Goal: Information Seeking & Learning: Learn about a topic

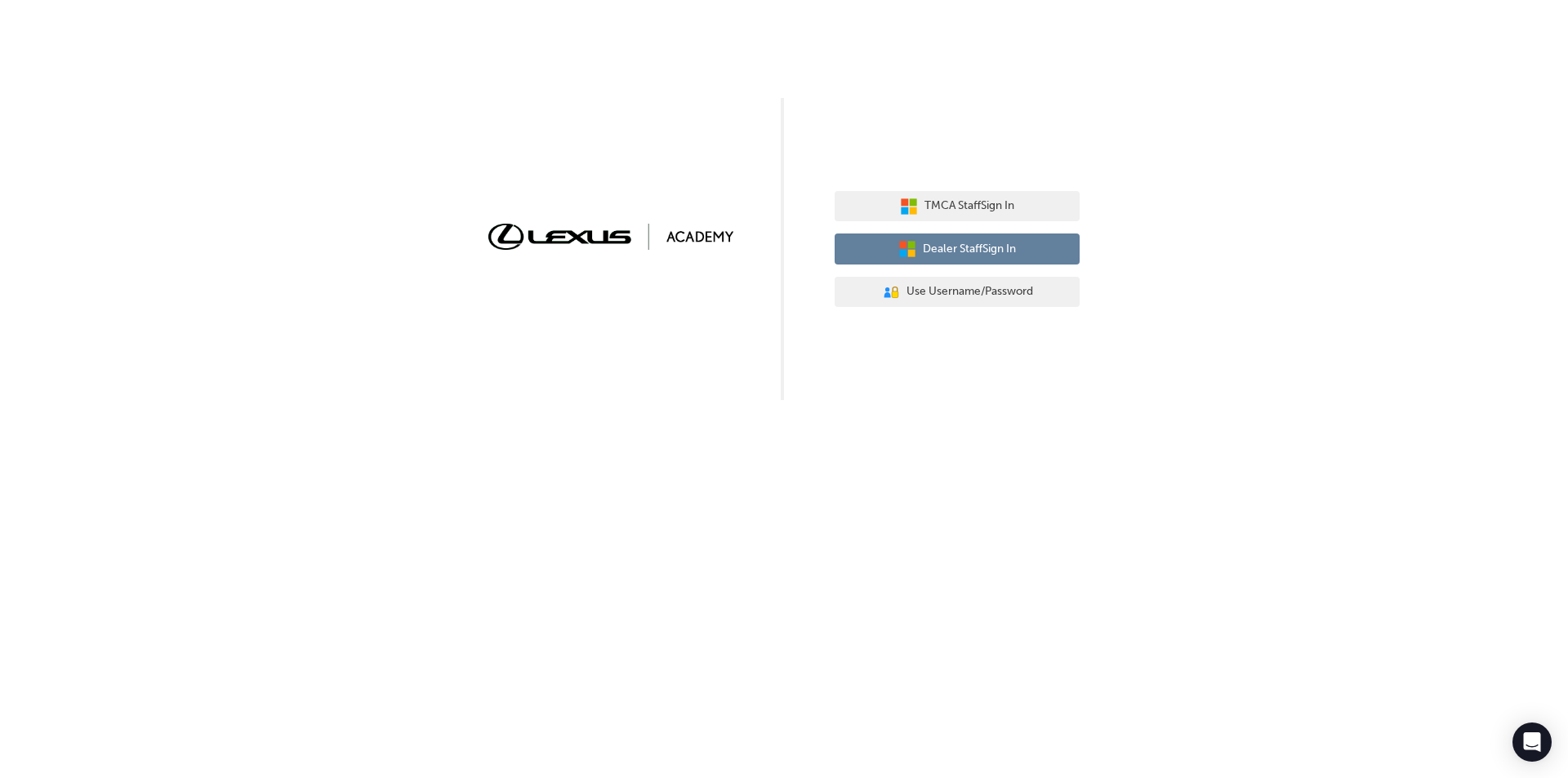
click at [916, 253] on button "Dealer Staff Sign In" at bounding box center [956, 249] width 245 height 31
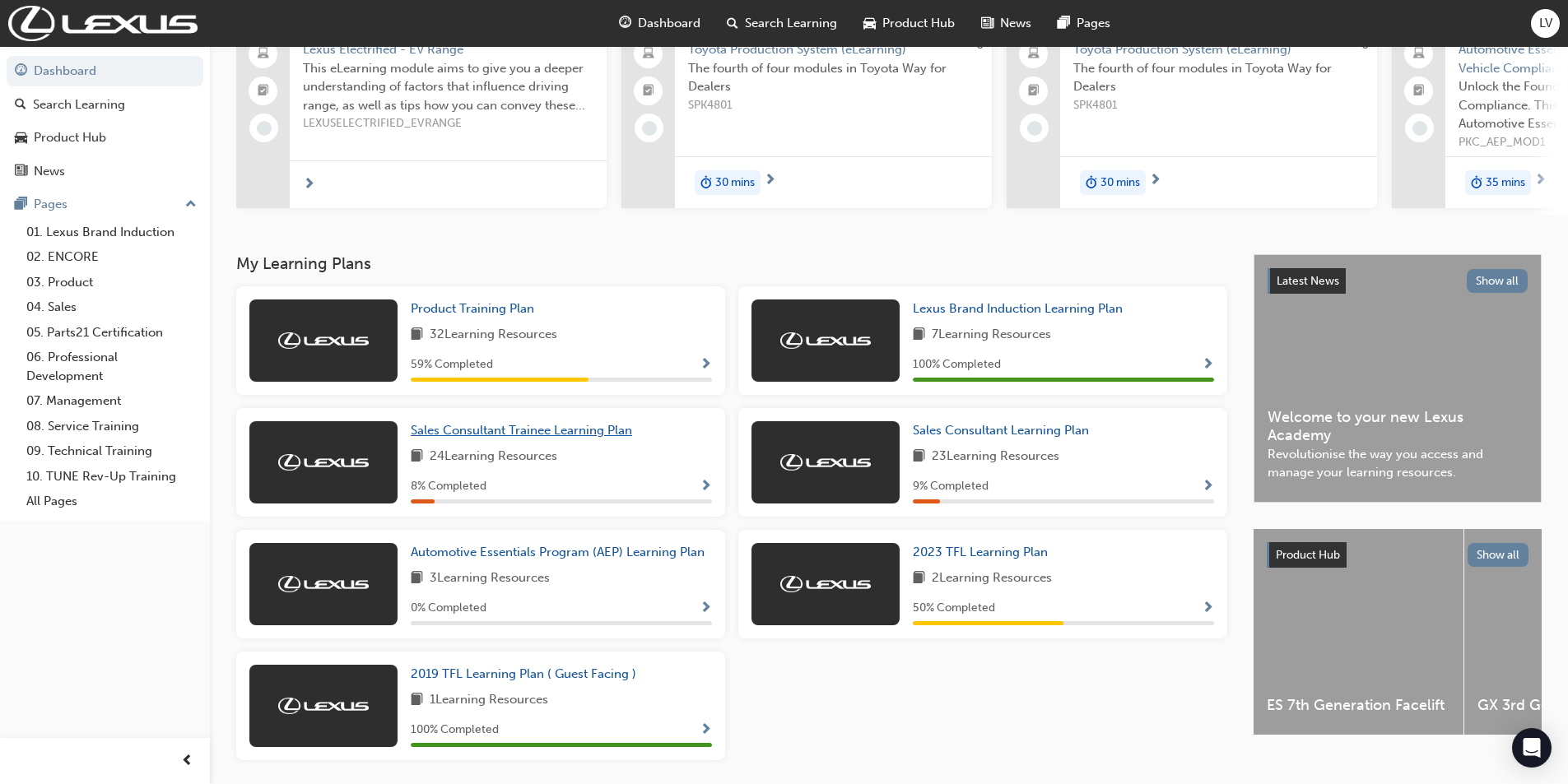
scroll to position [165, 0]
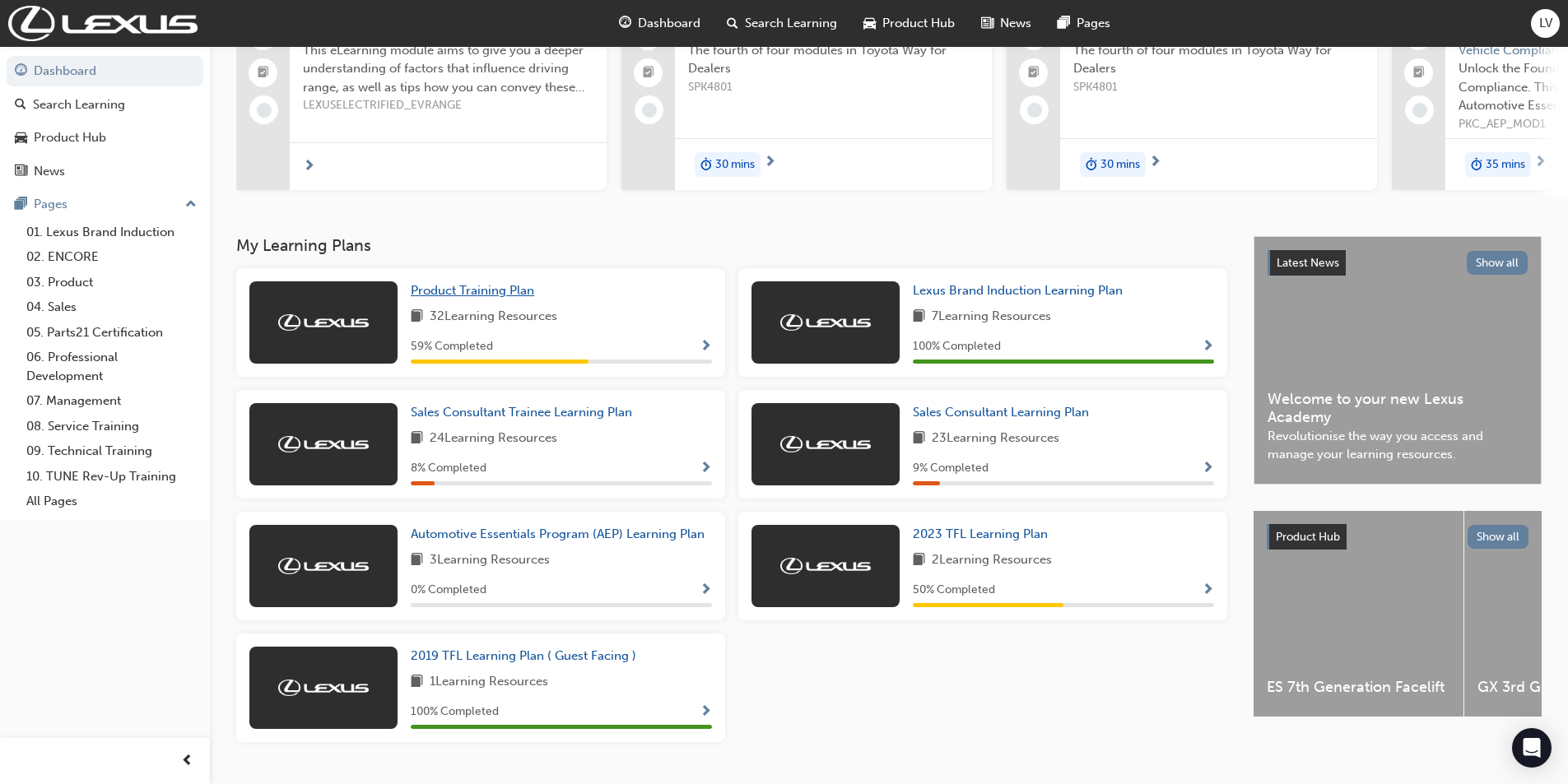
click at [477, 296] on span "Product Training Plan" at bounding box center [472, 290] width 124 height 15
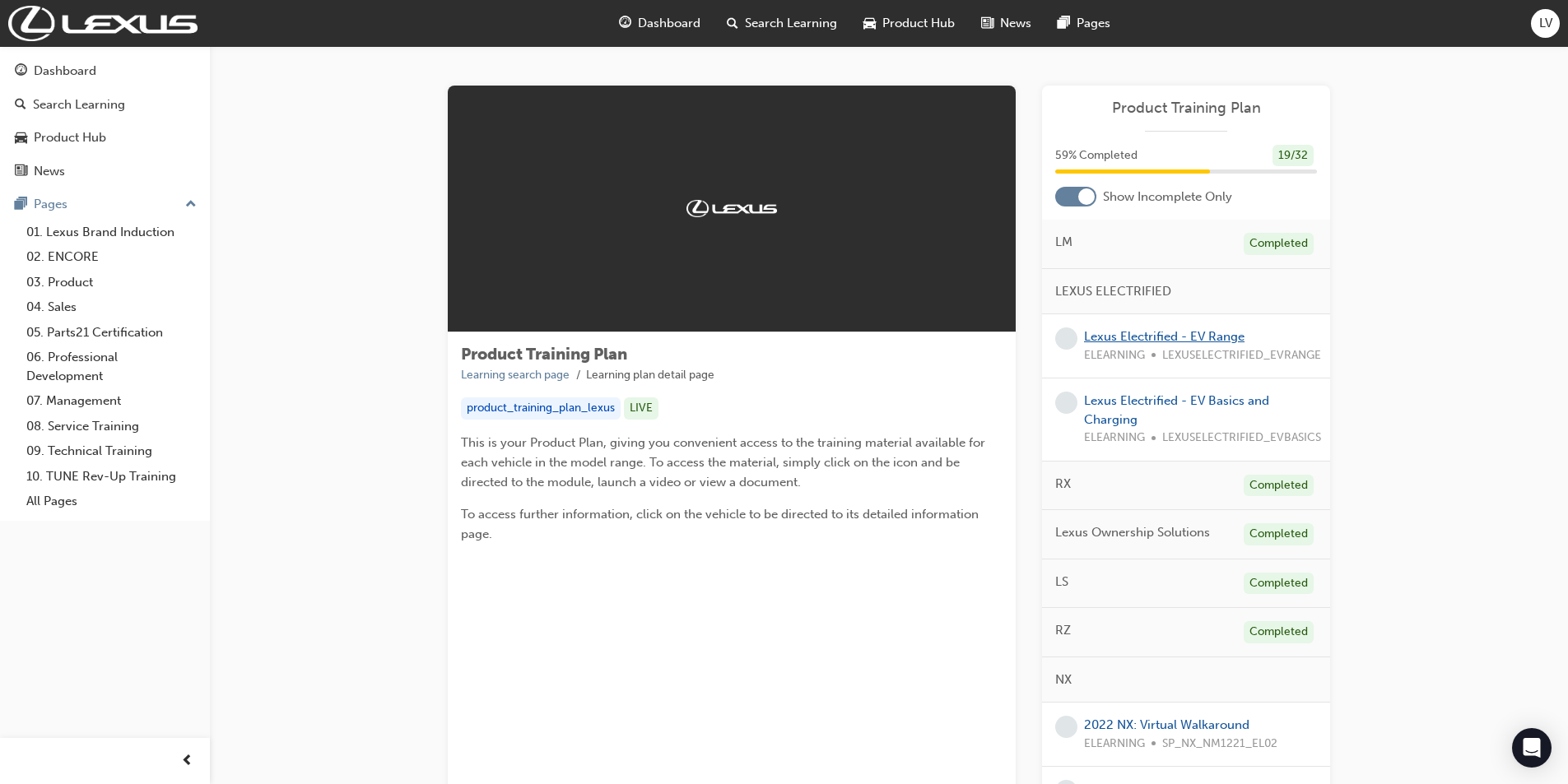
click at [1144, 332] on link "Lexus Electrified - EV Range" at bounding box center [1164, 337] width 161 height 15
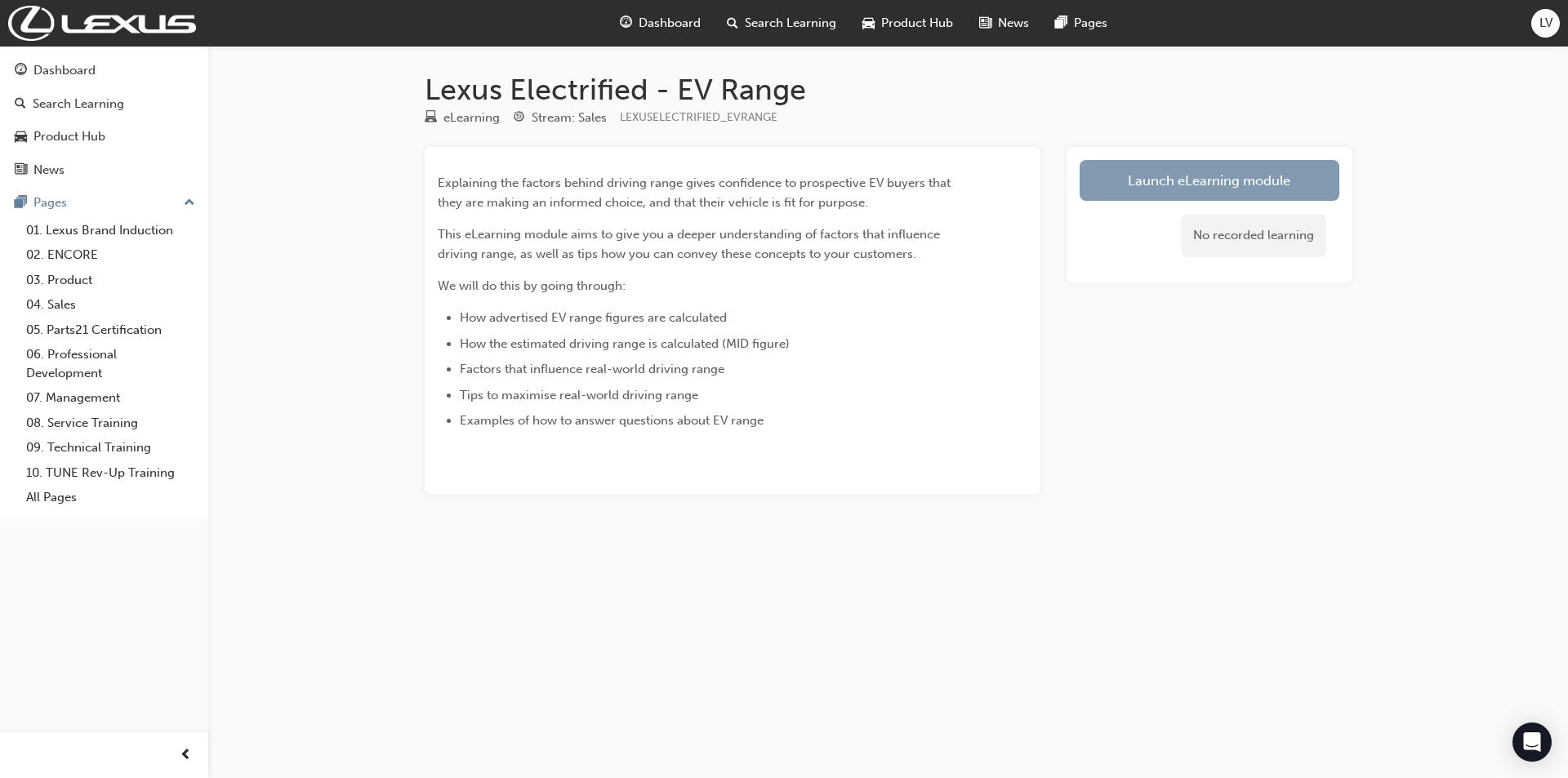
click at [1155, 190] on link "Launch eLearning module" at bounding box center [1209, 180] width 259 height 41
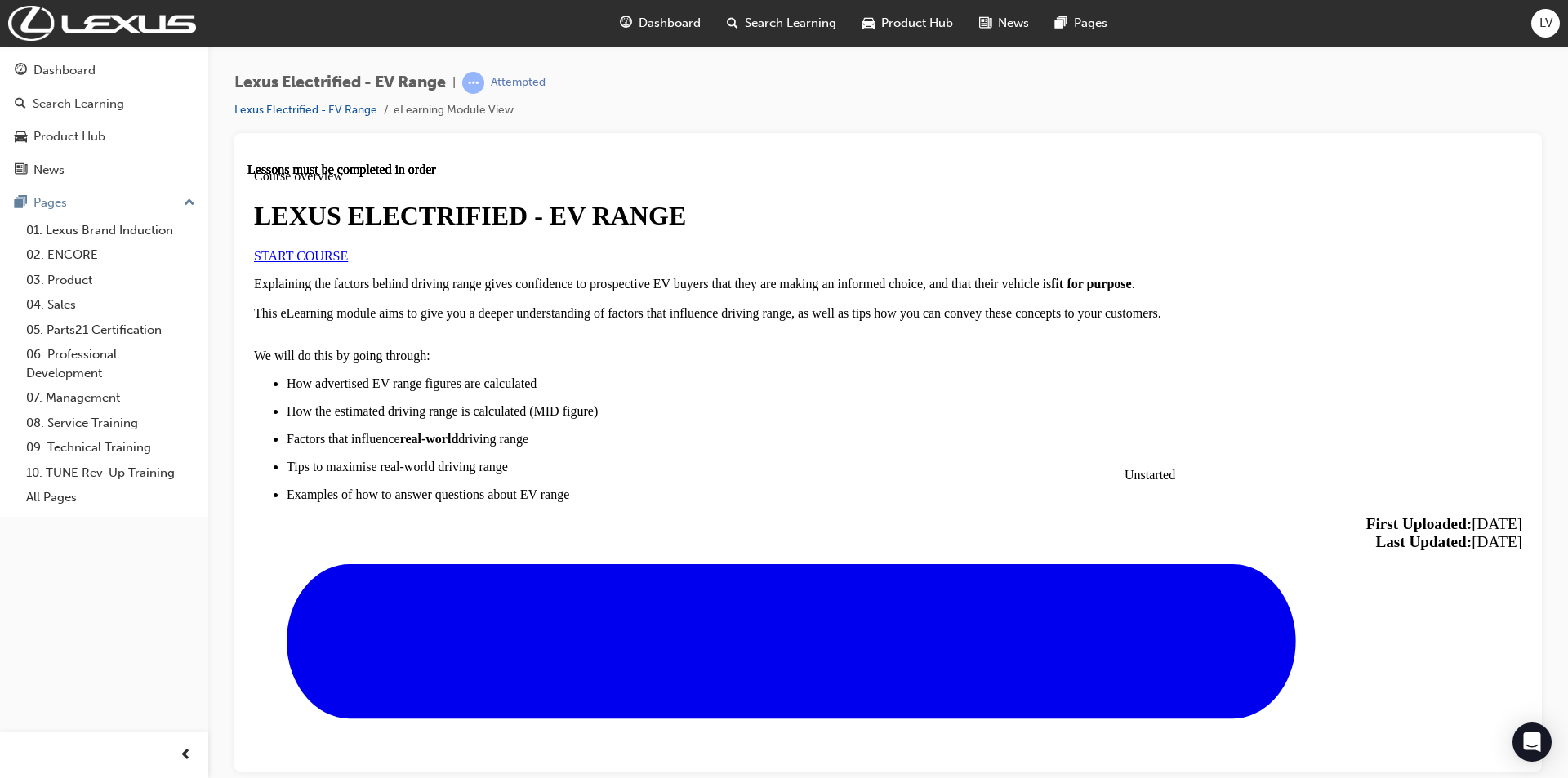
click at [348, 262] on link "START COURSE" at bounding box center [301, 255] width 94 height 14
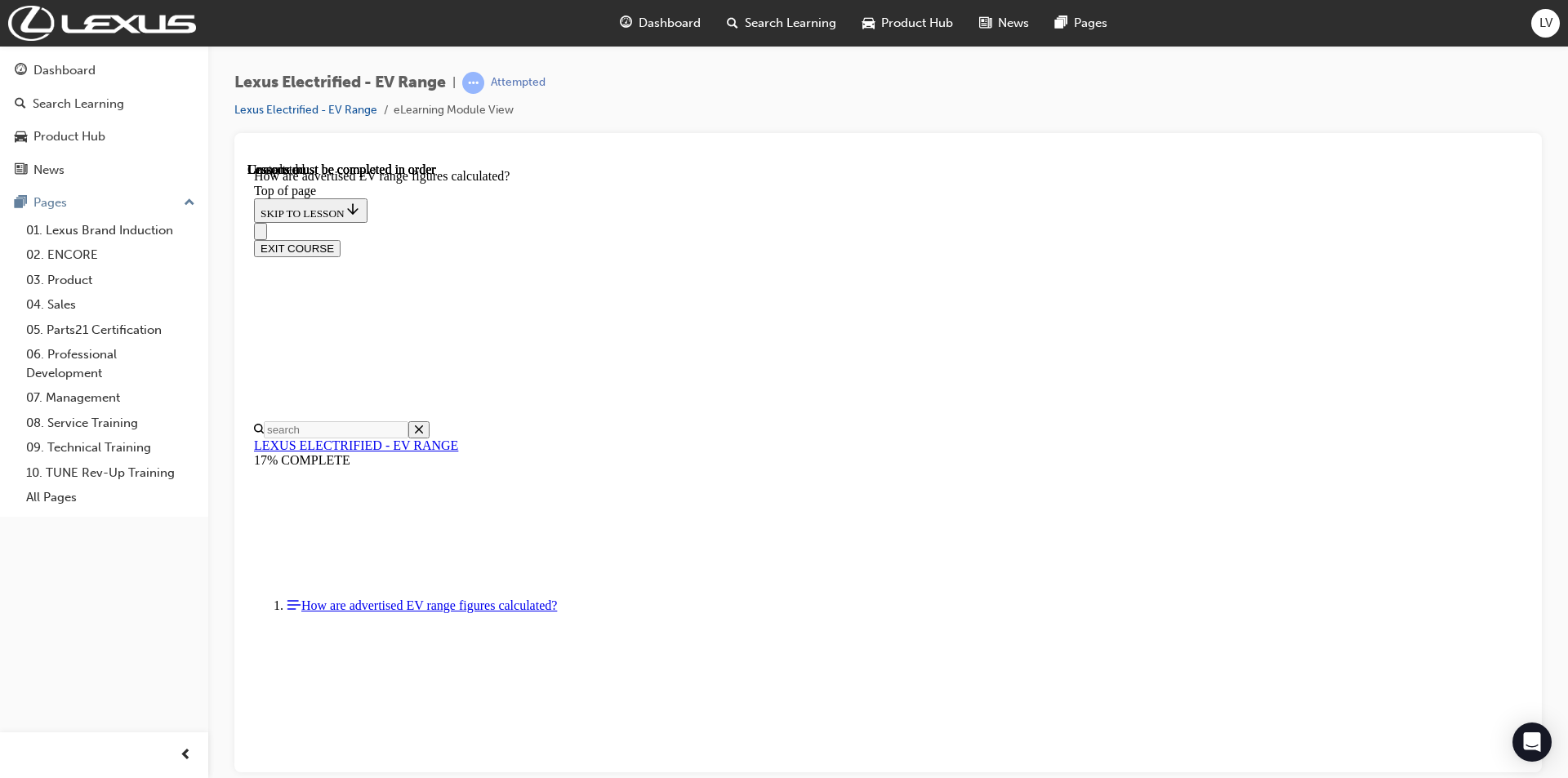
scroll to position [695, 0]
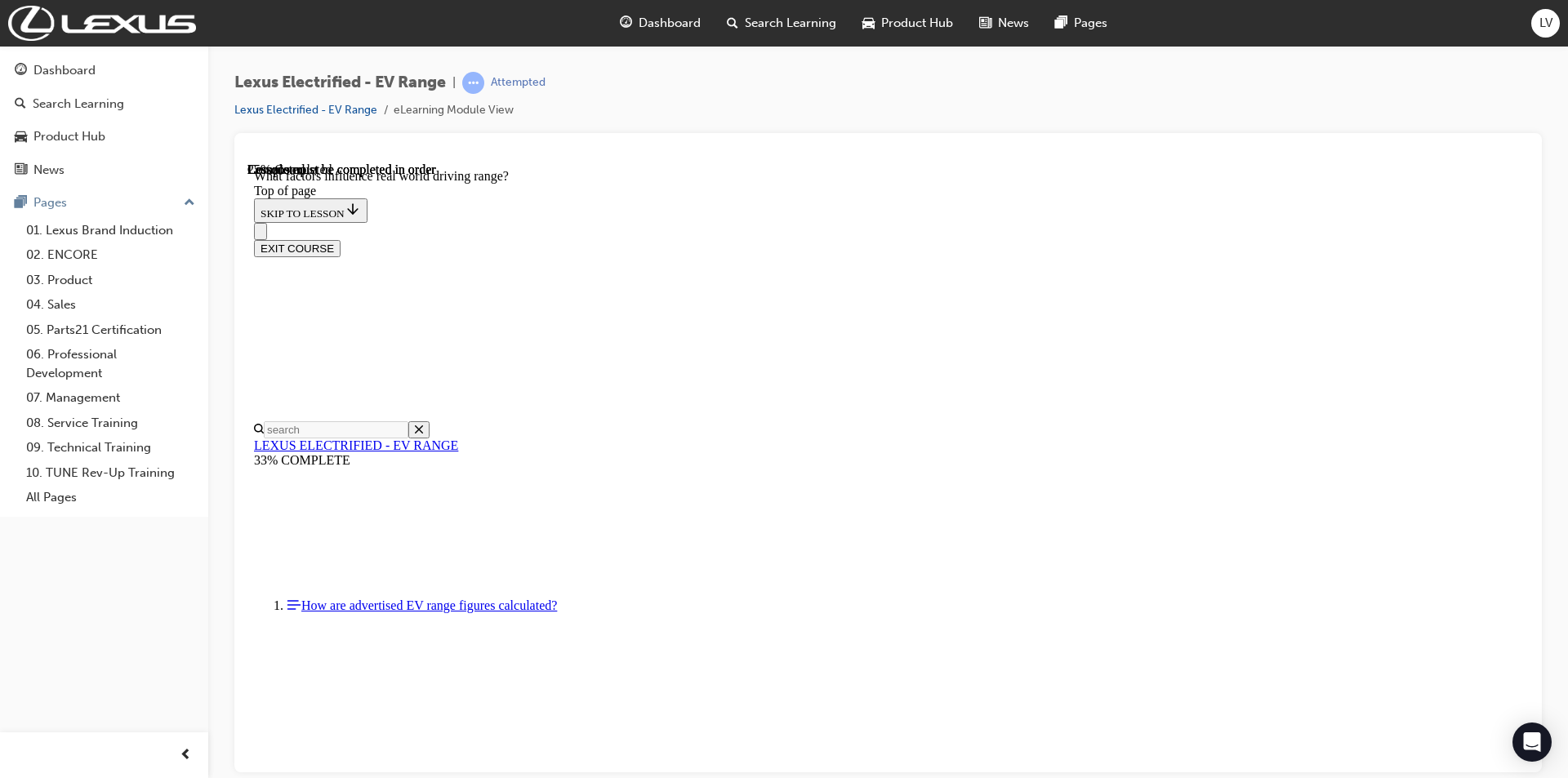
drag, startPoint x: 698, startPoint y: 452, endPoint x: 806, endPoint y: 442, distance: 108.5
drag, startPoint x: 940, startPoint y: 428, endPoint x: 1151, endPoint y: 422, distance: 211.1
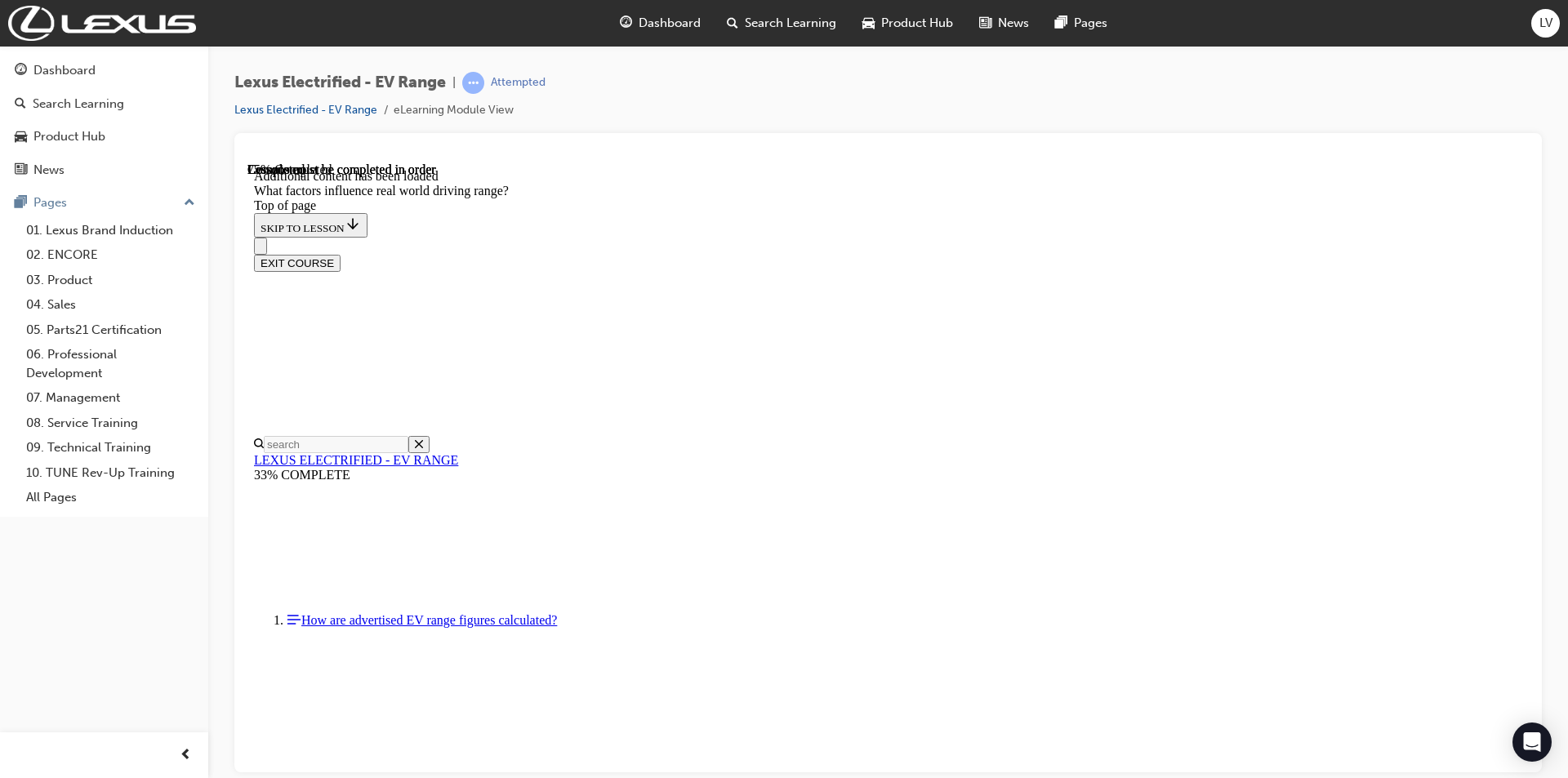
scroll to position [1945, 0]
